Goal: Find specific page/section: Find specific page/section

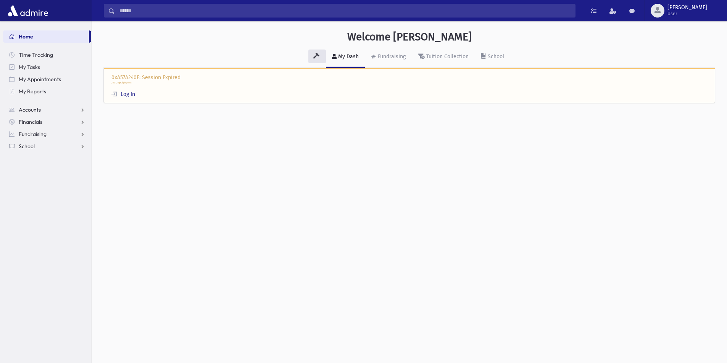
click at [59, 145] on link "School" at bounding box center [47, 146] width 88 height 12
click at [35, 159] on span "Students" at bounding box center [33, 158] width 21 height 7
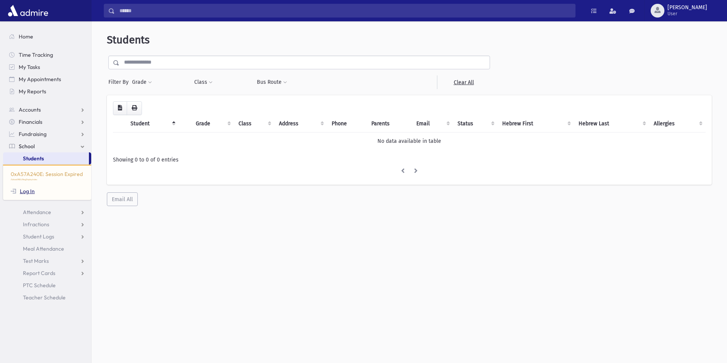
click at [29, 191] on link "Log In" at bounding box center [23, 191] width 24 height 7
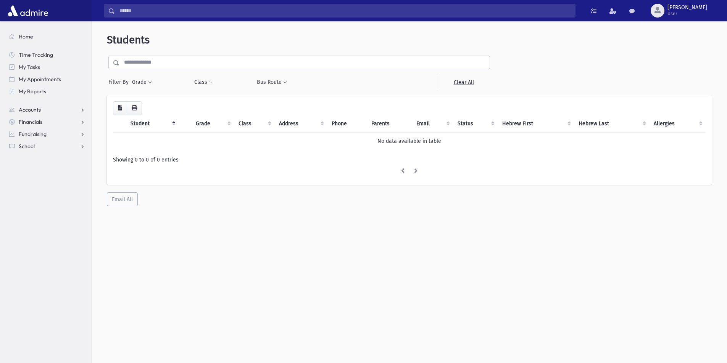
click at [60, 144] on link "School" at bounding box center [47, 146] width 88 height 12
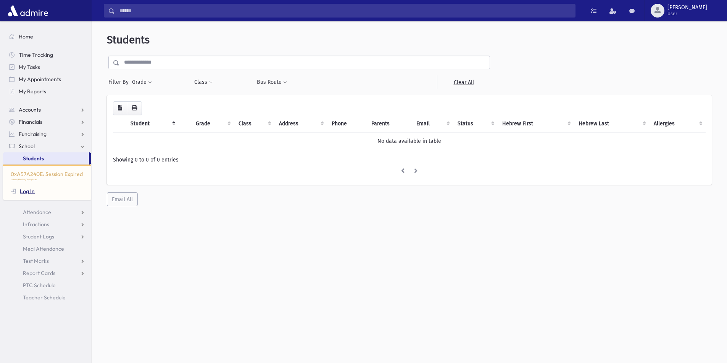
click at [31, 193] on link "Log In" at bounding box center [23, 191] width 24 height 7
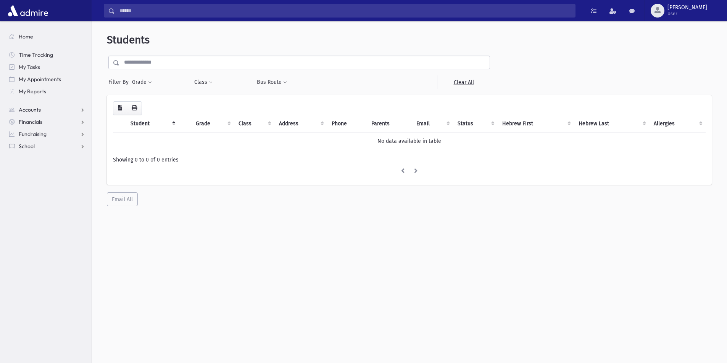
click at [21, 141] on link "School" at bounding box center [47, 146] width 88 height 12
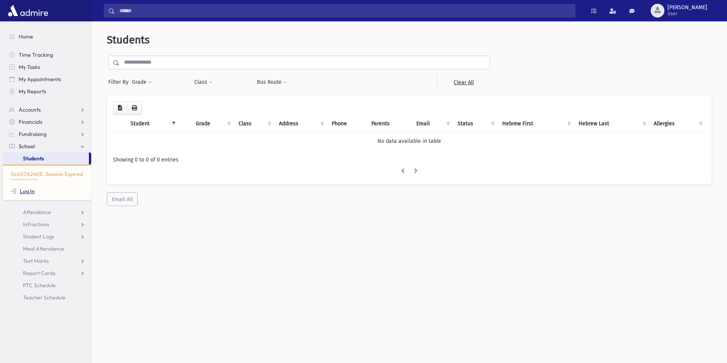
click at [14, 190] on span at bounding box center [15, 190] width 8 height 5
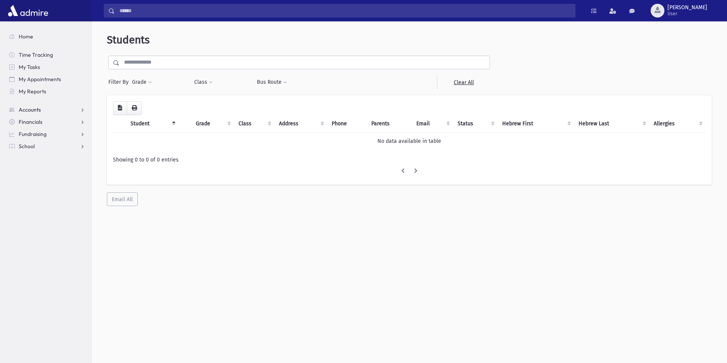
click at [28, 111] on span "Accounts" at bounding box center [30, 109] width 22 height 7
click at [32, 128] on link "Contact Logs" at bounding box center [47, 134] width 88 height 12
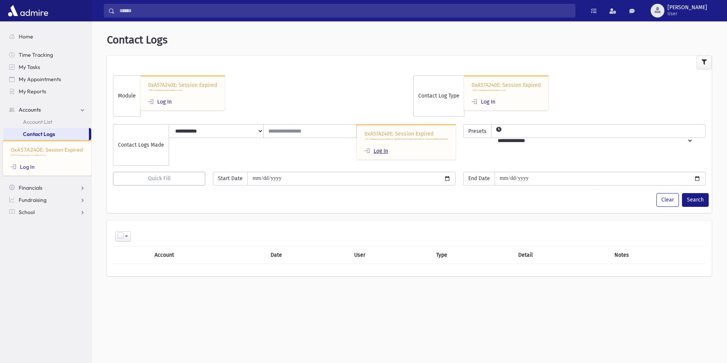
click at [388, 153] on link "Log In" at bounding box center [376, 151] width 24 height 6
